Goal: Task Accomplishment & Management: Manage account settings

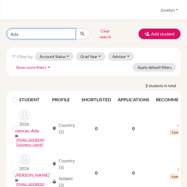
click at [45, 34] on input "Ada" at bounding box center [41, 34] width 69 height 11
type input "A"
type input "[PERSON_NAME]"
click button "submit" at bounding box center [83, 34] width 15 height 11
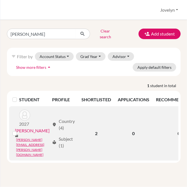
click at [24, 128] on link "[PERSON_NAME]" at bounding box center [32, 130] width 35 height 7
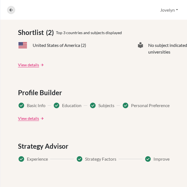
scroll to position [305, 0]
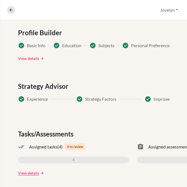
click at [33, 56] on link "View details" at bounding box center [28, 59] width 21 height 6
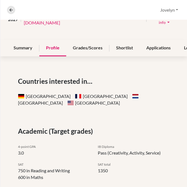
scroll to position [51, 0]
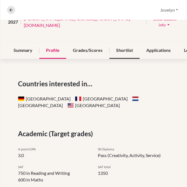
click at [119, 44] on div "Shortlist" at bounding box center [125, 50] width 30 height 16
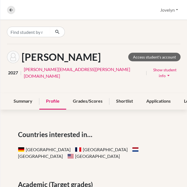
scroll to position [22, 0]
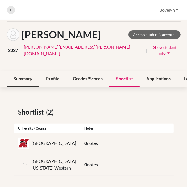
click at [24, 72] on div "Summary" at bounding box center [23, 79] width 32 height 16
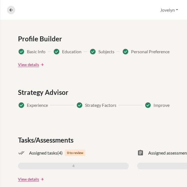
scroll to position [305, 0]
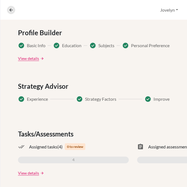
click at [124, 56] on div "View details arrow_forward" at bounding box center [94, 59] width 152 height 6
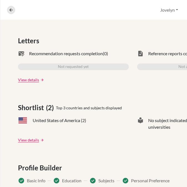
scroll to position [165, 0]
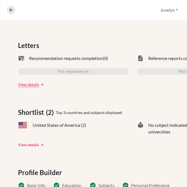
click at [28, 142] on link "View details" at bounding box center [28, 145] width 21 height 6
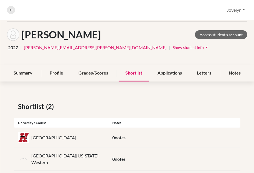
scroll to position [30, 0]
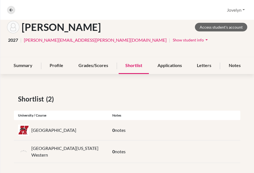
click at [187, 79] on div "[PERSON_NAME] Access student's account 2027 | [PERSON_NAME][EMAIL_ADDRESS][PERS…" at bounding box center [127, 83] width 254 height 186
click at [187, 92] on div "Shortlist (2) University / Course Notes Hastings College 0 notes [GEOGRAPHIC_DA…" at bounding box center [127, 129] width 254 height 96
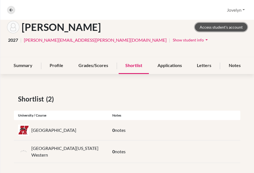
click at [187, 25] on link "Access student's account" at bounding box center [221, 27] width 52 height 9
